Goal: Find specific page/section: Find specific page/section

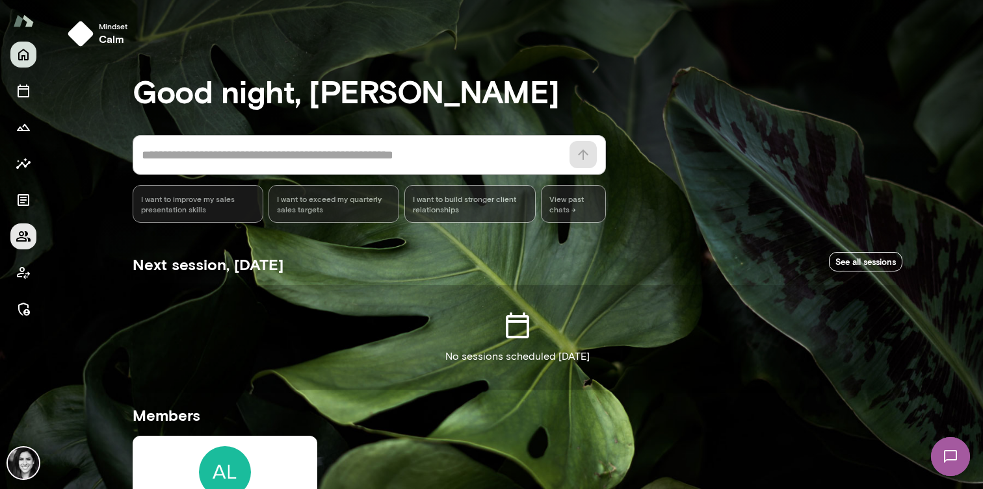
click at [12, 244] on button "Members" at bounding box center [23, 237] width 26 height 26
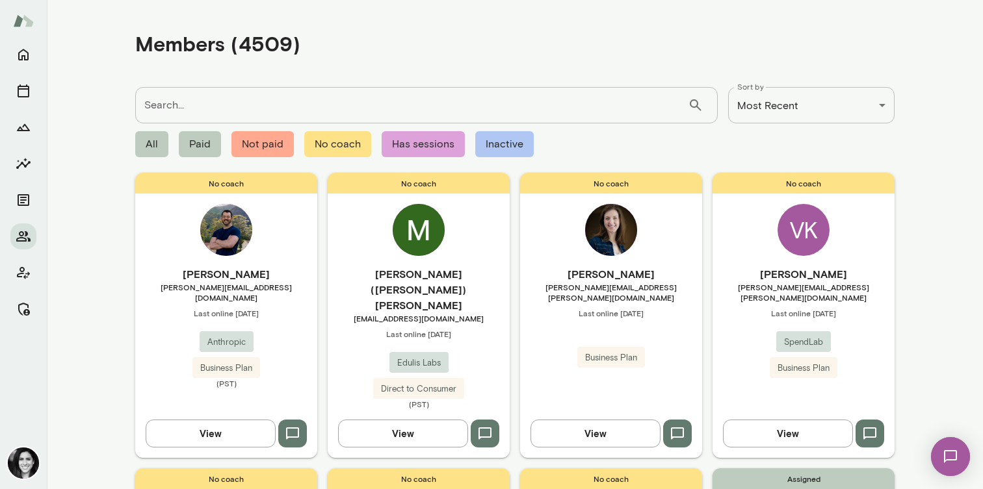
click at [562, 224] on div "No coach [PERSON_NAME] [PERSON_NAME][EMAIL_ADDRESS][PERSON_NAME][DOMAIN_NAME] L…" at bounding box center [611, 315] width 182 height 285
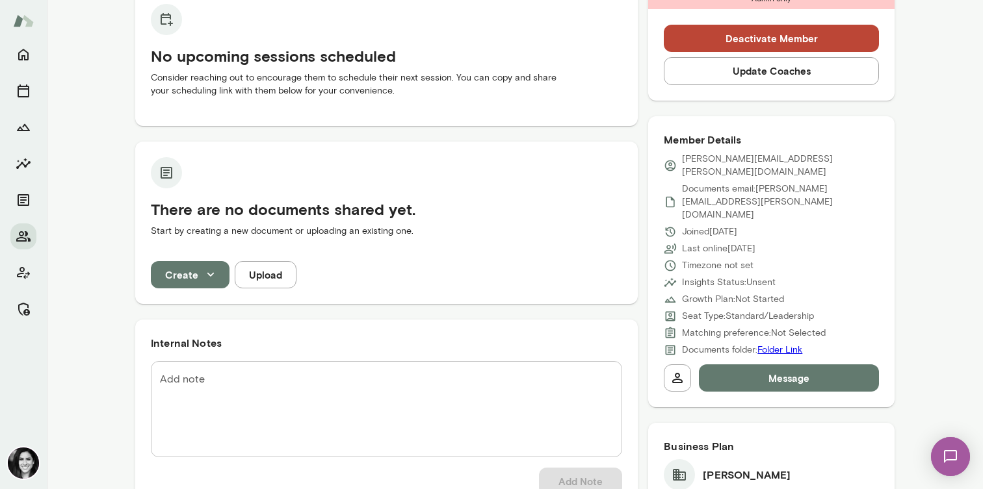
scroll to position [319, 0]
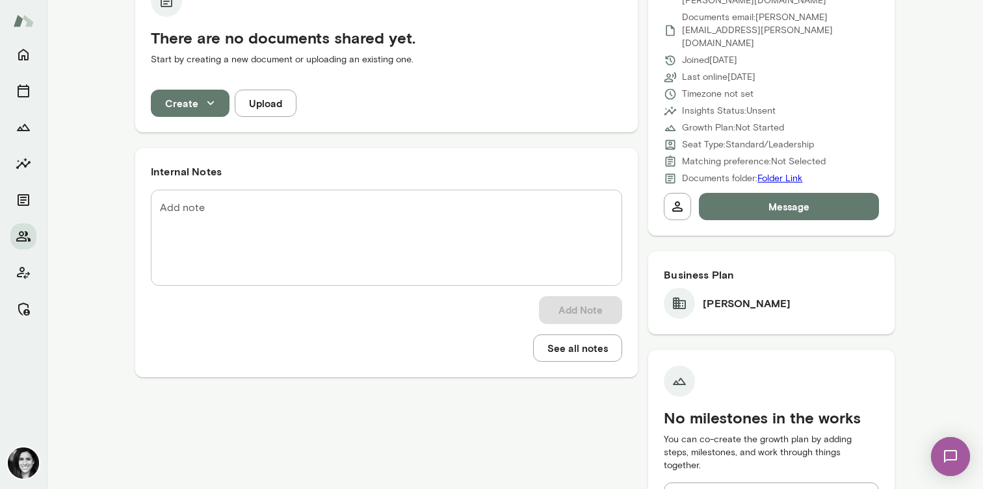
click at [678, 298] on icon at bounding box center [679, 304] width 13 height 12
click at [692, 267] on h6 "Business Plan" at bounding box center [771, 275] width 215 height 16
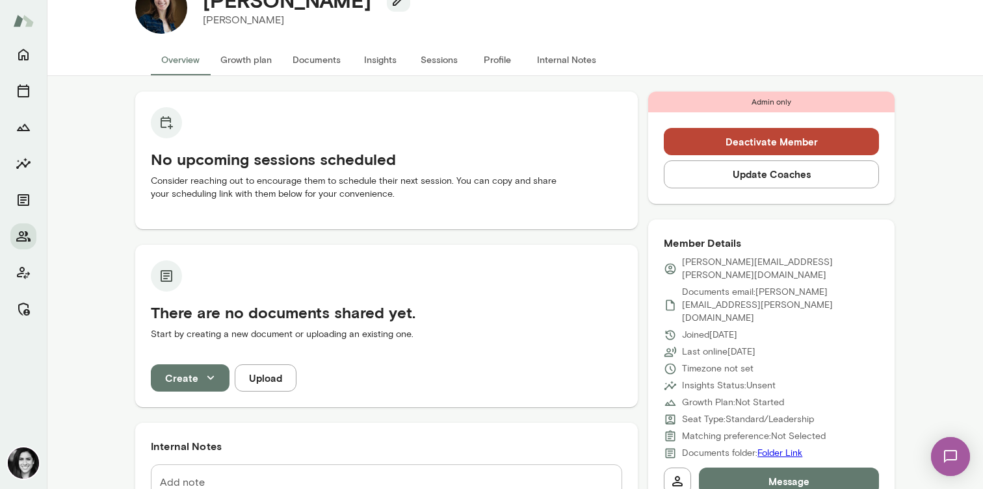
scroll to position [0, 0]
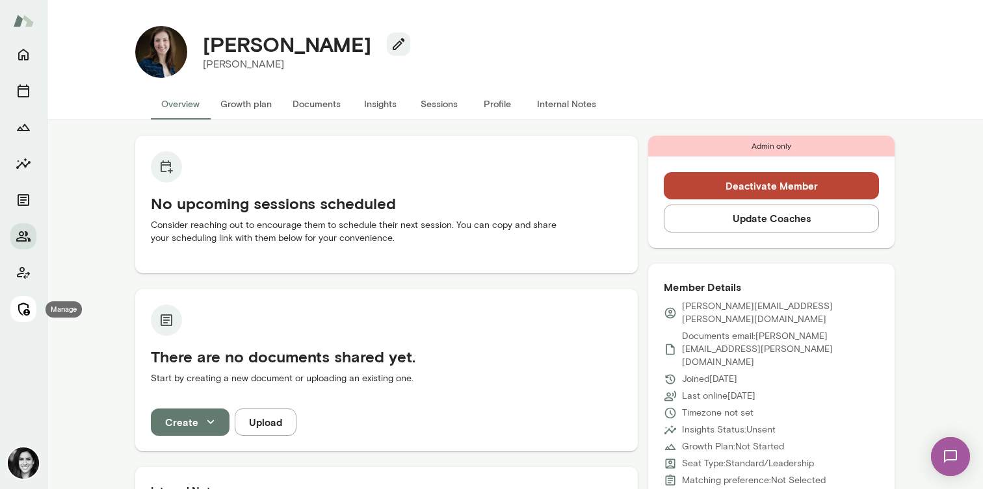
click at [21, 306] on icon "Manage" at bounding box center [24, 310] width 16 height 16
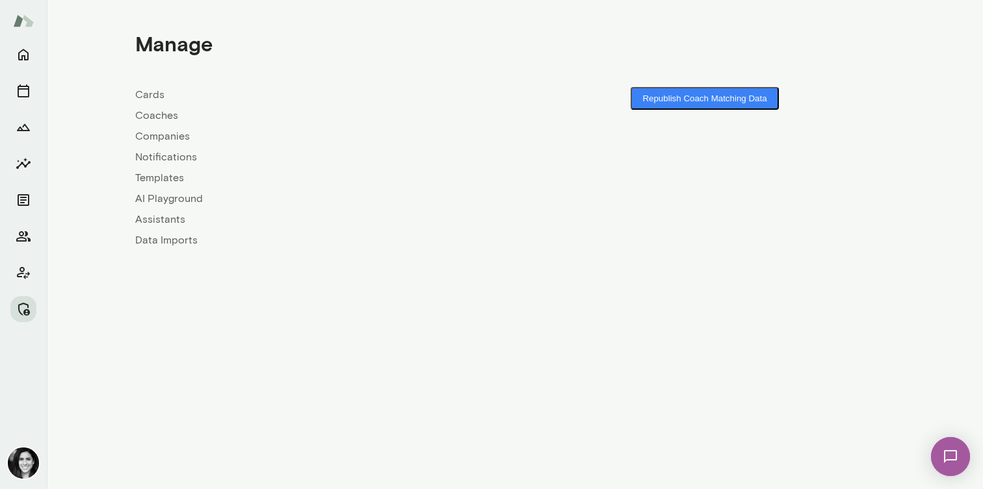
click at [161, 112] on link "Coaches" at bounding box center [325, 116] width 380 height 16
